Goal: Task Accomplishment & Management: Manage account settings

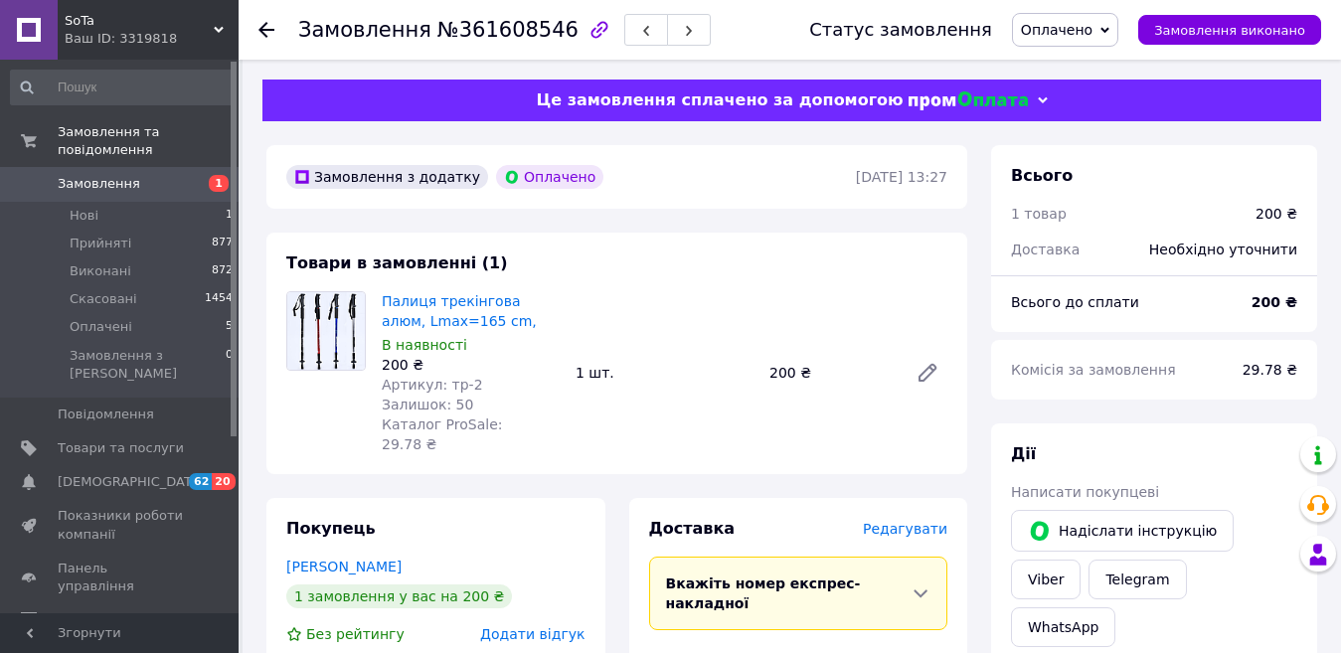
click at [77, 175] on span "Замовлення" at bounding box center [99, 184] width 82 height 18
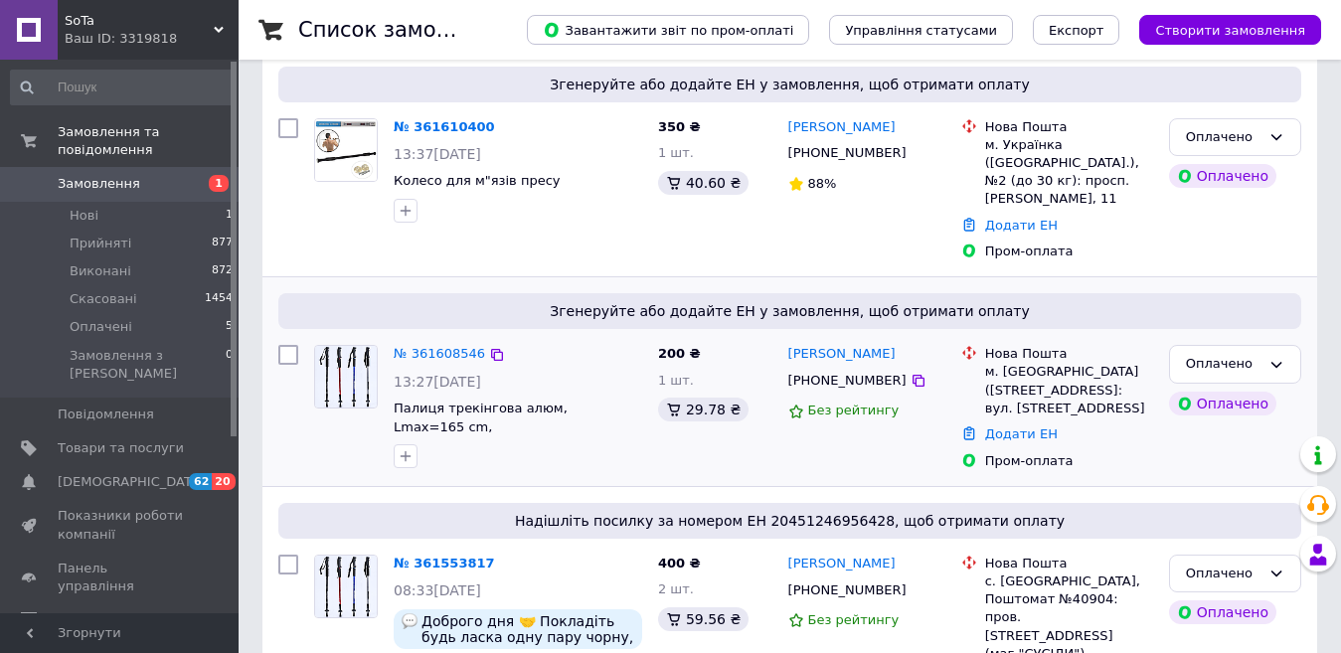
scroll to position [199, 0]
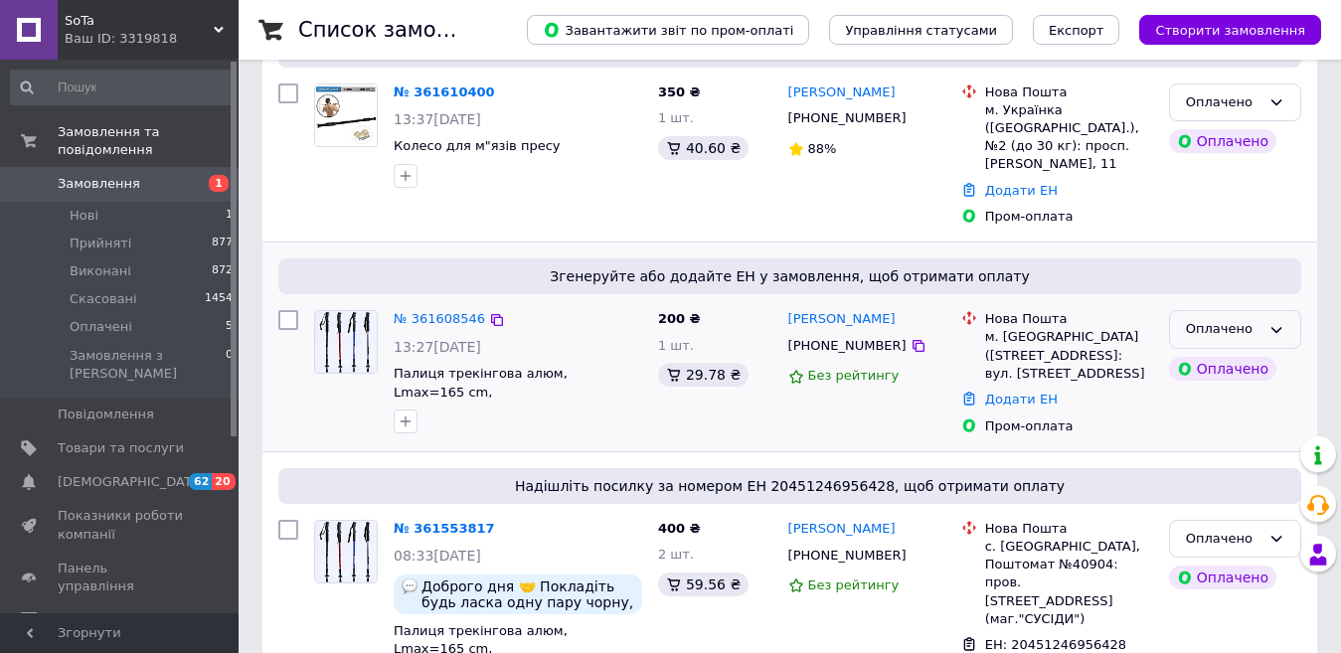
click at [1273, 322] on icon at bounding box center [1276, 330] width 16 height 16
click at [1222, 355] on li "Прийнято" at bounding box center [1235, 371] width 130 height 37
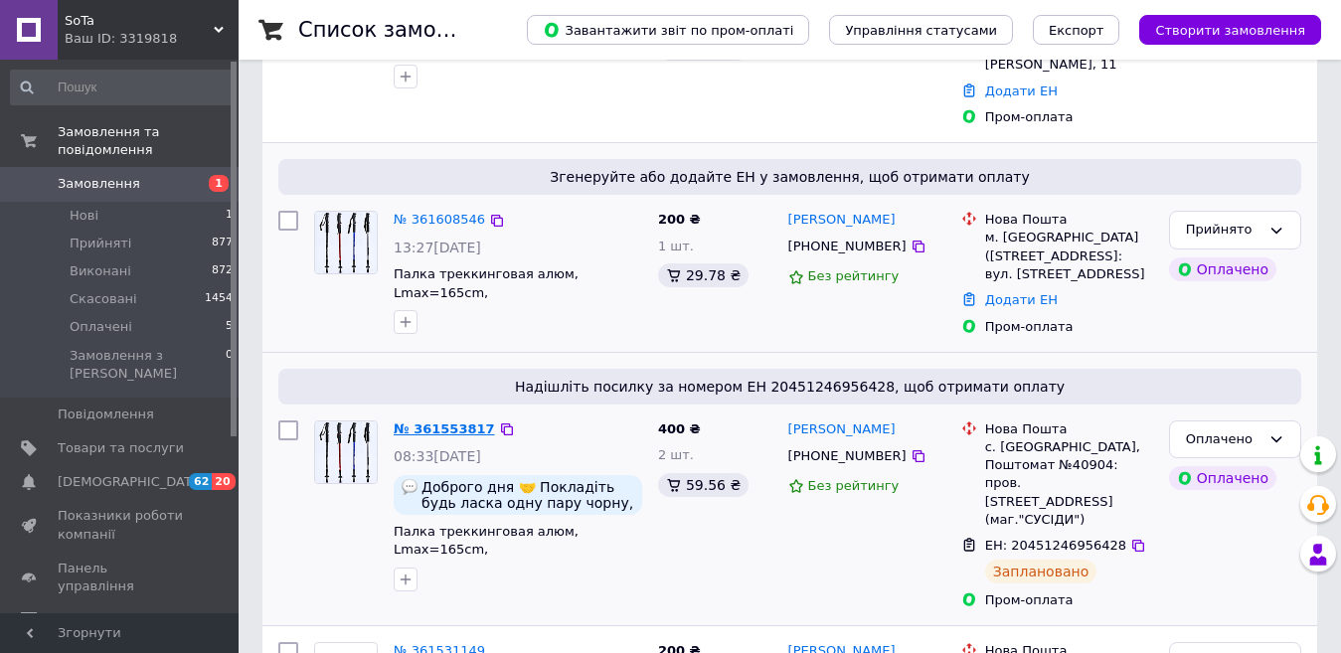
click at [449, 425] on link "№ 361553817" at bounding box center [444, 428] width 101 height 15
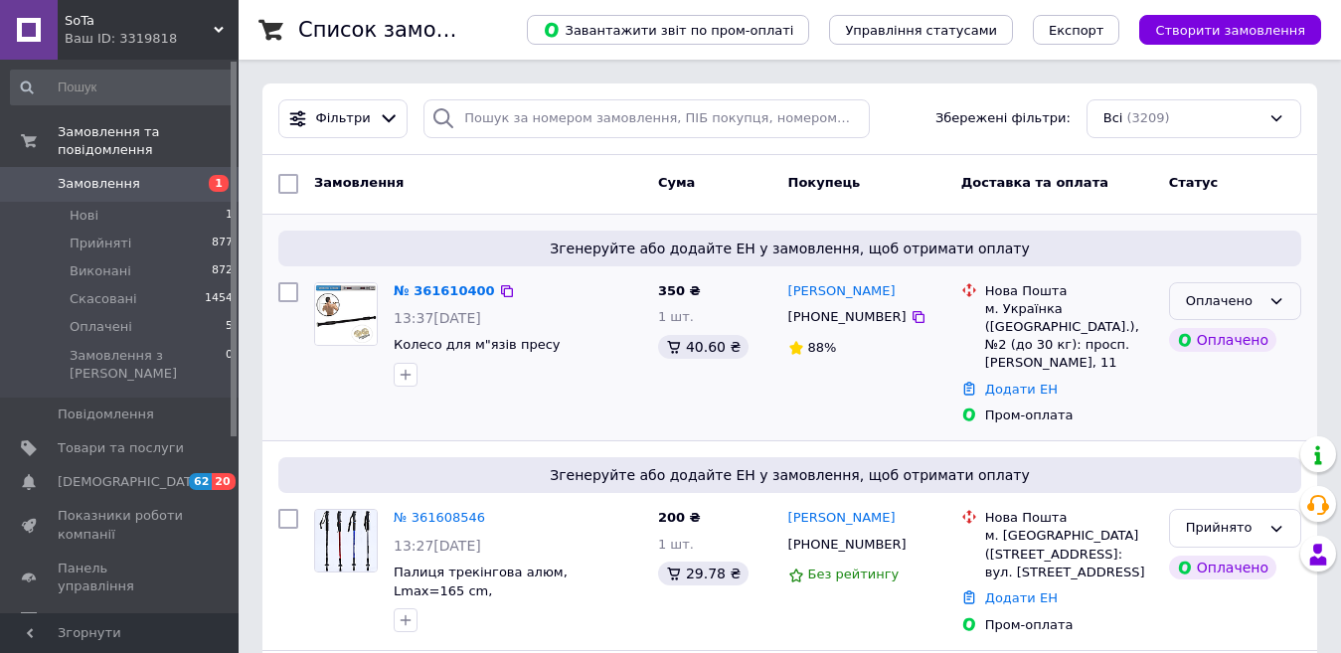
click at [1277, 302] on icon at bounding box center [1276, 301] width 11 height 6
click at [1235, 337] on li "Прийнято" at bounding box center [1235, 342] width 130 height 37
click at [439, 291] on link "№ 361610400" at bounding box center [439, 290] width 91 height 15
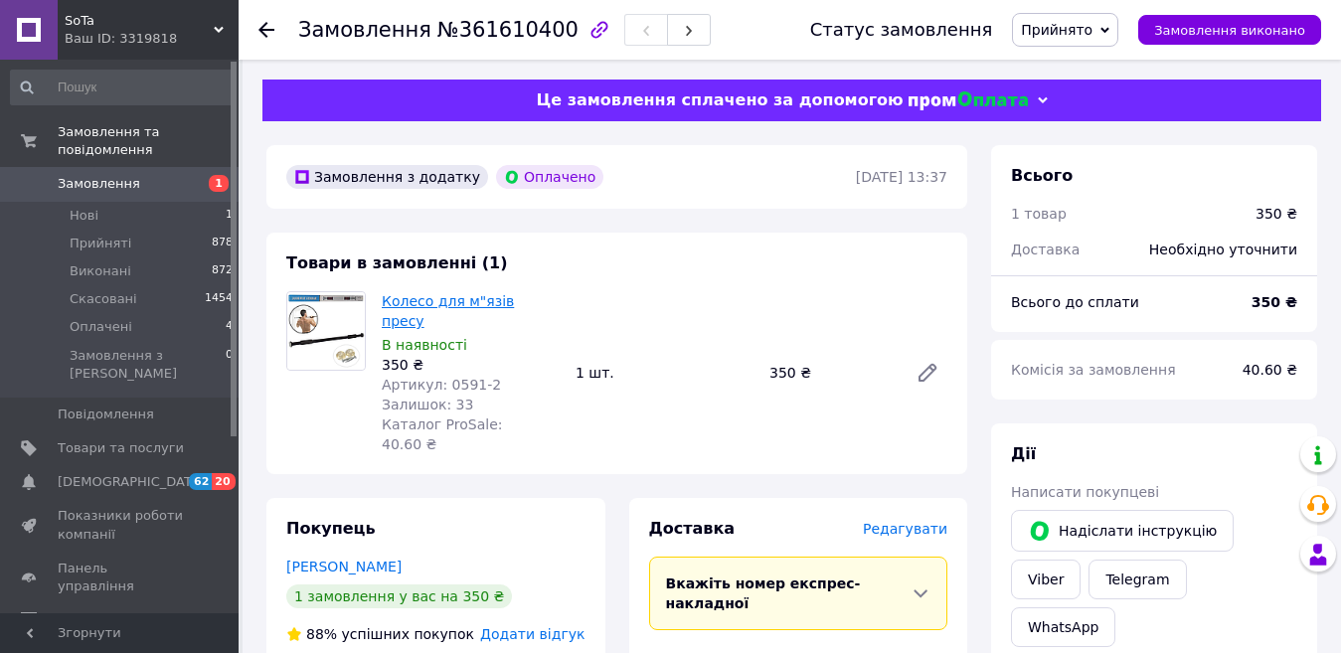
click at [398, 299] on link "Колесо для м"язів пресу" at bounding box center [448, 311] width 132 height 36
click at [514, 299] on link "Колесо для м"язів пресу" at bounding box center [448, 311] width 132 height 36
click at [74, 439] on span "Товари та послуги" at bounding box center [121, 448] width 126 height 18
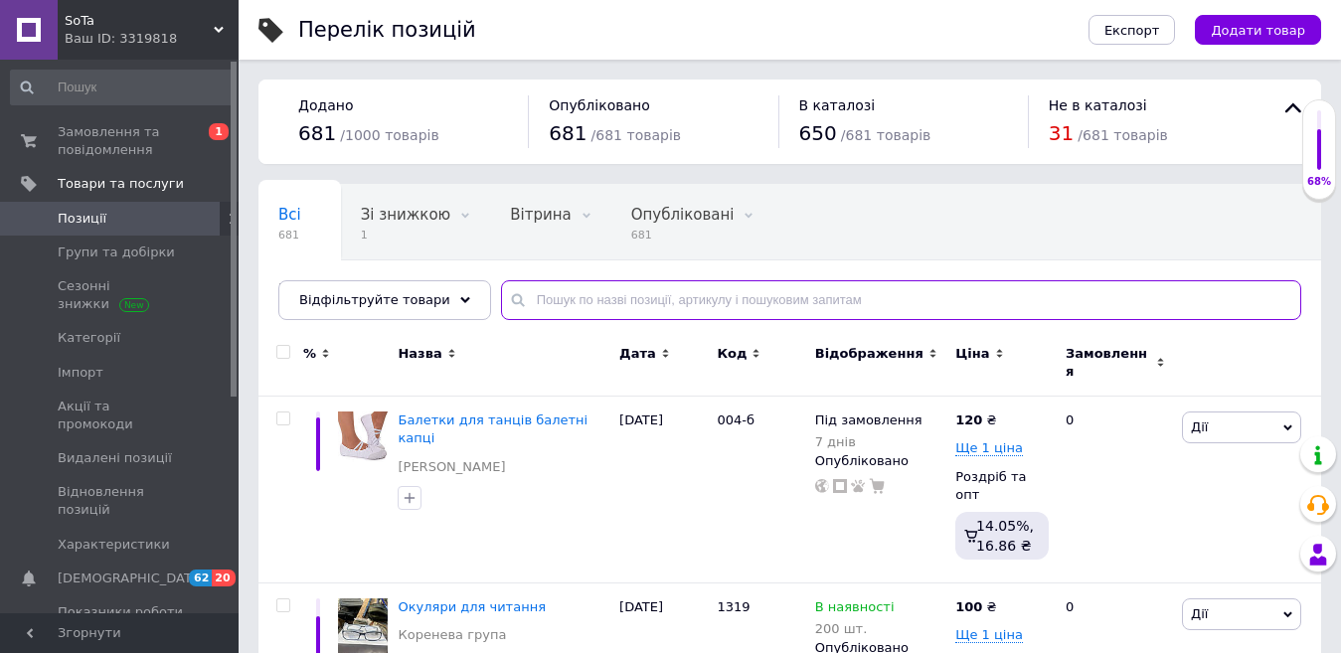
click at [536, 299] on input "text" at bounding box center [901, 300] width 800 height 40
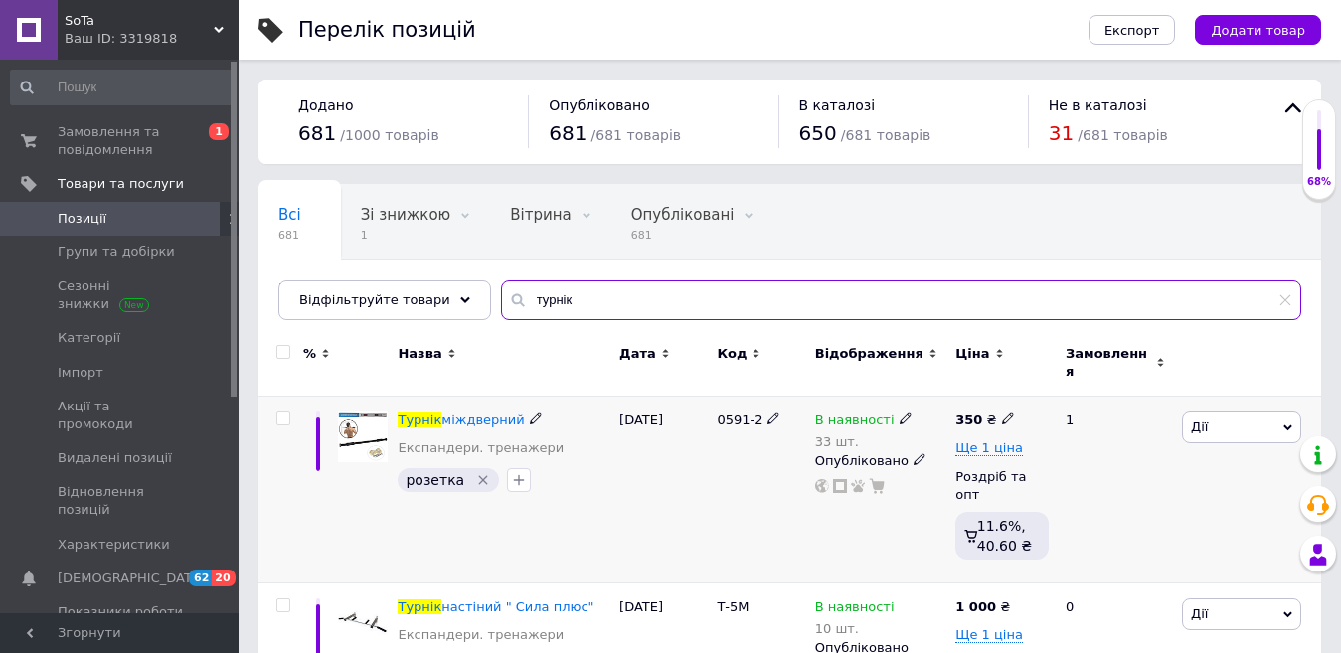
scroll to position [99, 0]
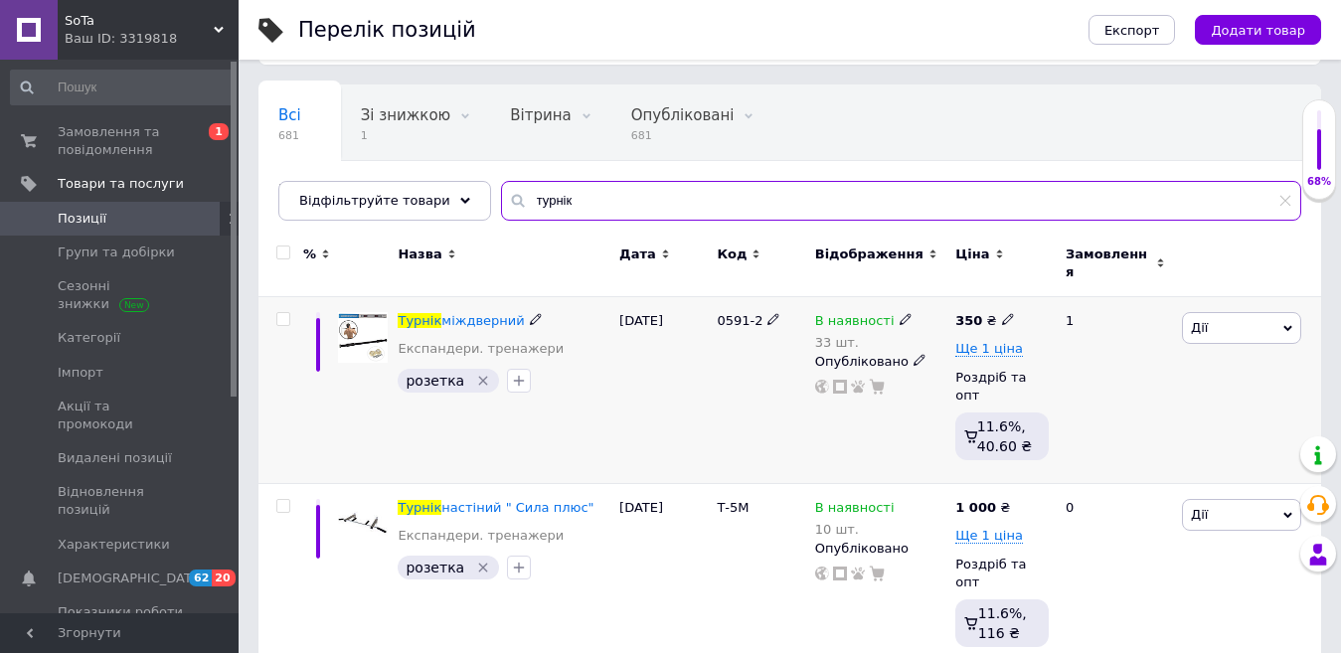
type input "турнік"
click at [1283, 324] on icon at bounding box center [1287, 328] width 9 height 9
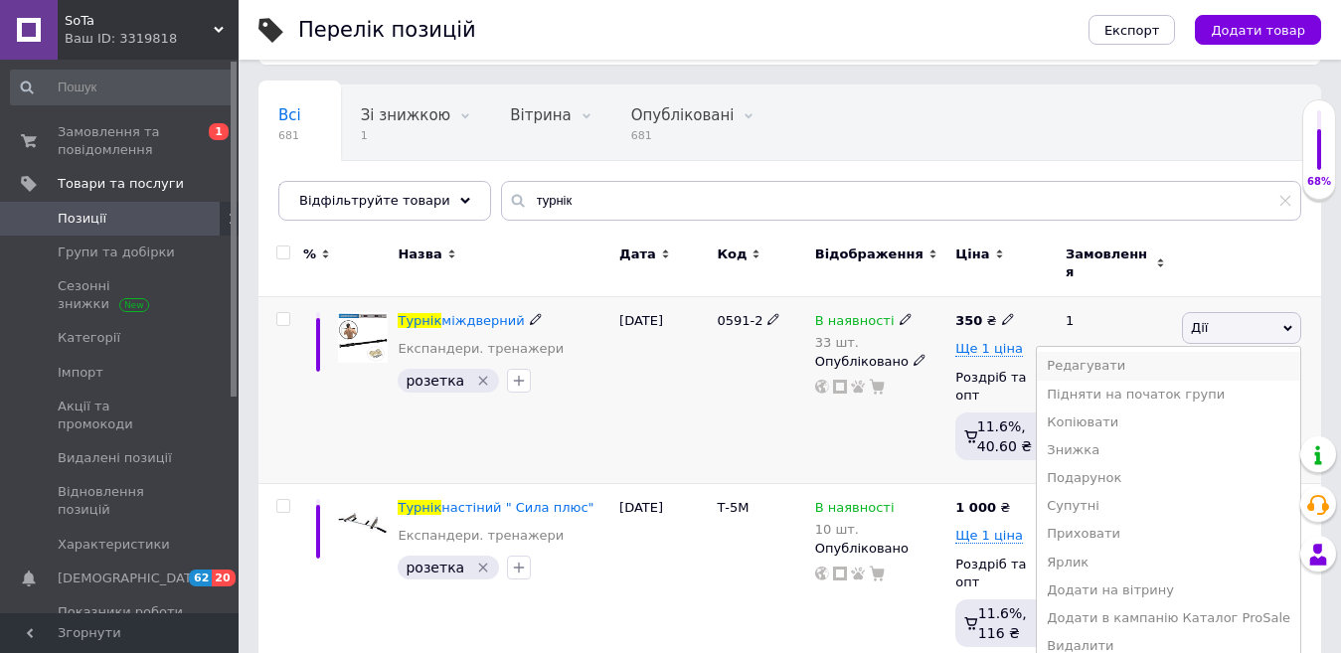
click at [1164, 355] on li "Редагувати" at bounding box center [1168, 366] width 263 height 28
